Goal: Transaction & Acquisition: Purchase product/service

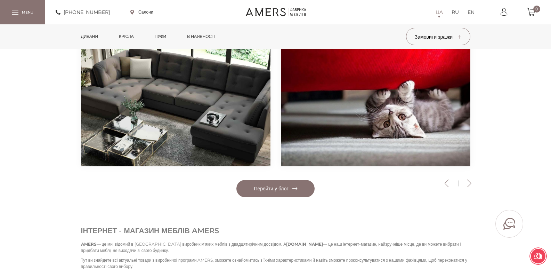
scroll to position [1148, 0]
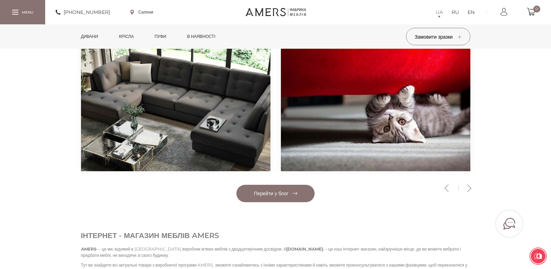
click at [97, 35] on link "Дивани" at bounding box center [90, 36] width 28 height 24
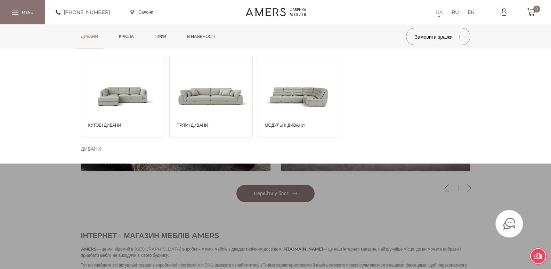
click at [104, 109] on span at bounding box center [122, 96] width 83 height 48
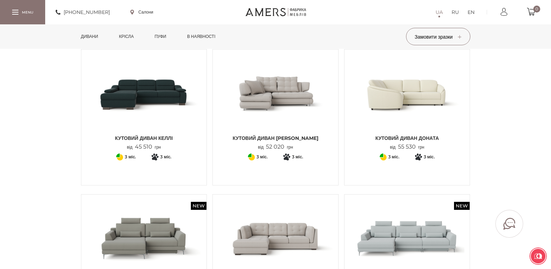
scroll to position [313, 0]
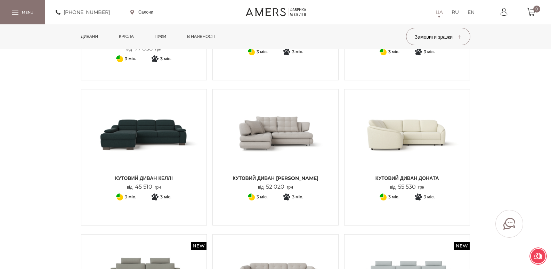
click at [424, 141] on img at bounding box center [407, 133] width 115 height 77
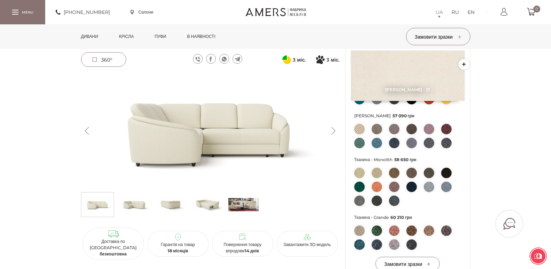
scroll to position [209, 0]
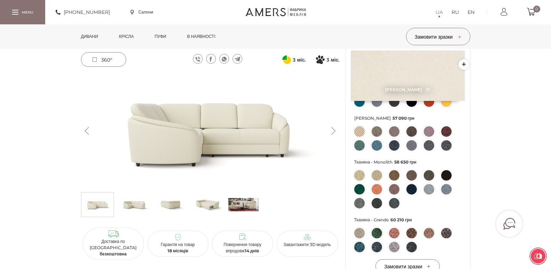
click at [332, 128] on button "Next" at bounding box center [334, 131] width 12 height 8
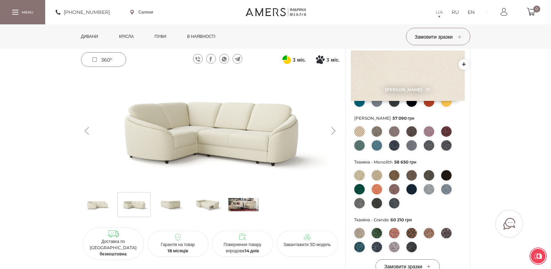
click at [332, 128] on button "Next" at bounding box center [334, 131] width 12 height 8
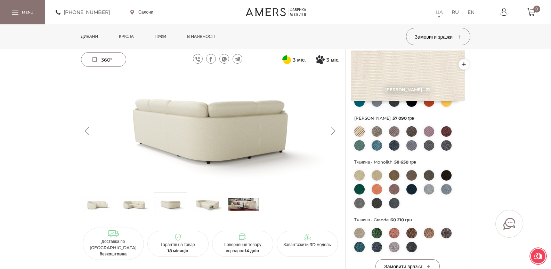
click at [332, 128] on button "Next" at bounding box center [334, 131] width 12 height 8
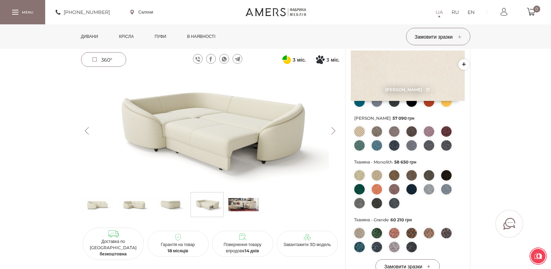
click at [332, 128] on button "Next" at bounding box center [334, 131] width 12 height 8
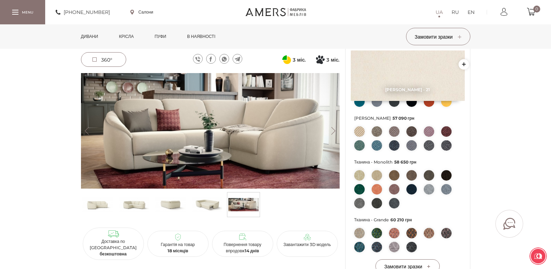
click at [332, 128] on button "Next" at bounding box center [334, 131] width 12 height 8
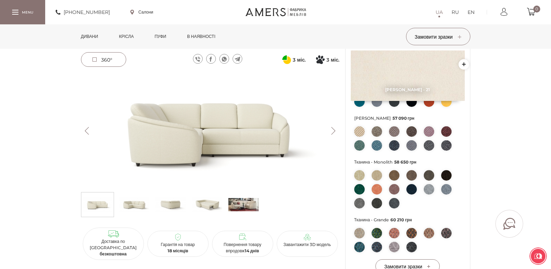
click at [332, 128] on button "Next" at bounding box center [334, 131] width 12 height 8
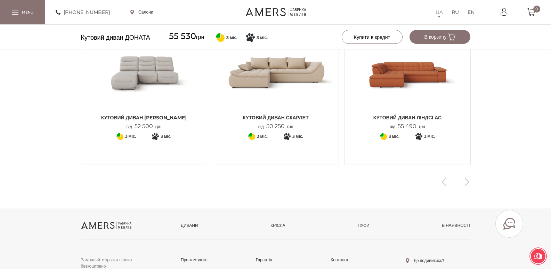
scroll to position [870, 0]
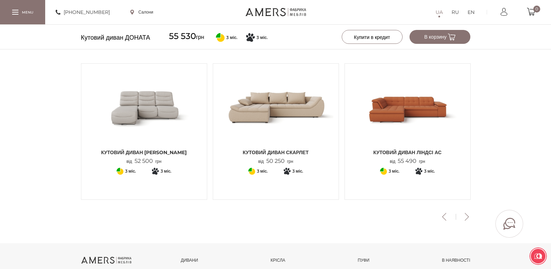
click at [280, 138] on img at bounding box center [275, 107] width 115 height 77
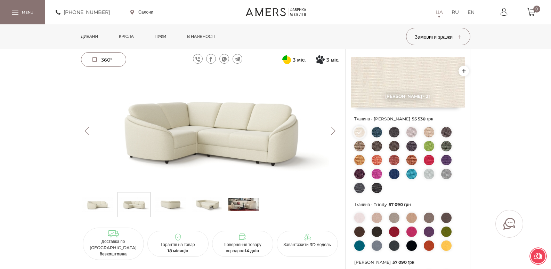
scroll to position [139, 0]
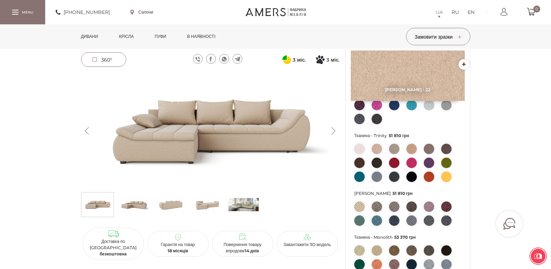
scroll to position [35, 0]
